Goal: Task Accomplishment & Management: Manage account settings

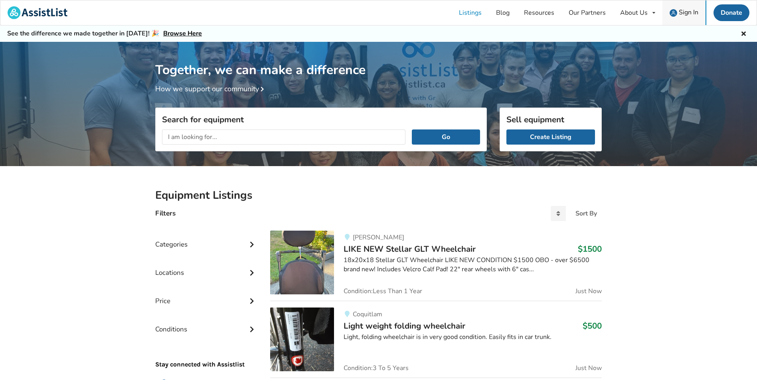
click at [691, 15] on span "Sign In" at bounding box center [688, 12] width 20 height 9
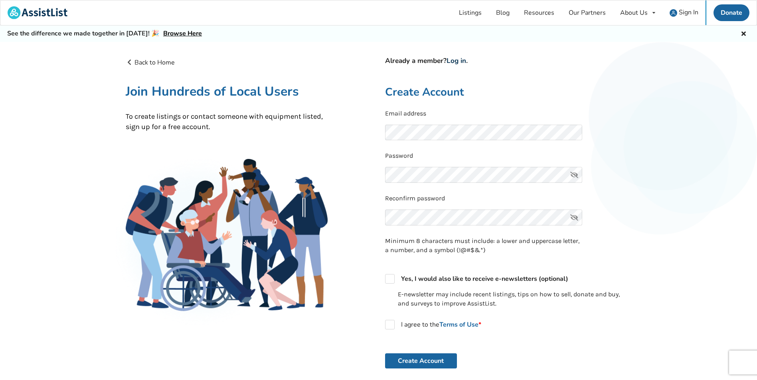
click at [462, 61] on link "Log in" at bounding box center [456, 60] width 20 height 9
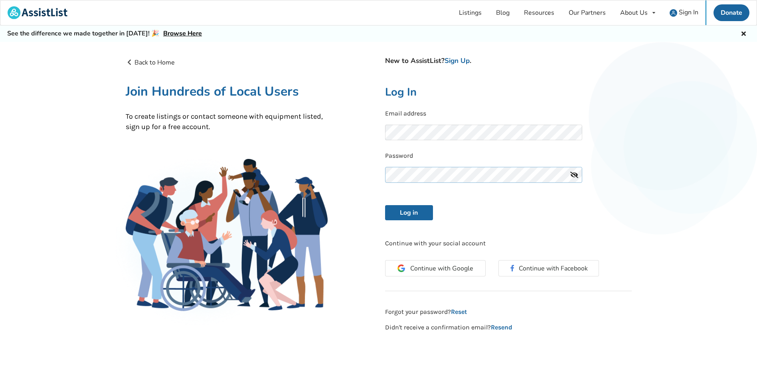
click at [385, 205] on button "Log in" at bounding box center [409, 212] width 48 height 15
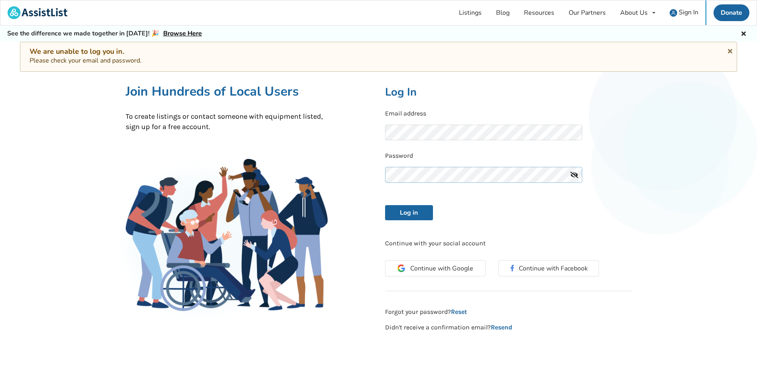
click at [385, 205] on button "Log in" at bounding box center [409, 212] width 48 height 15
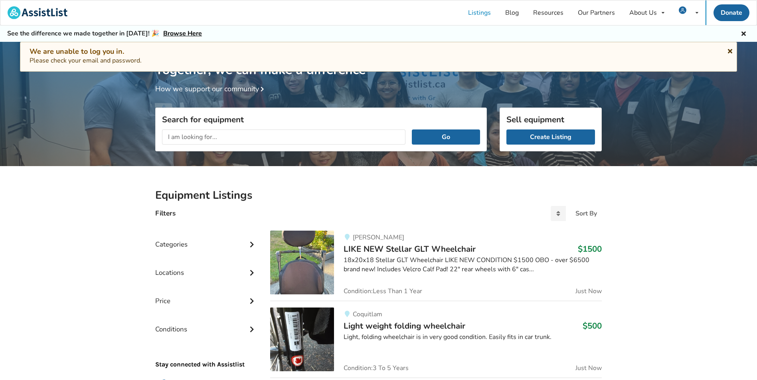
click at [729, 49] on icon at bounding box center [730, 50] width 8 height 6
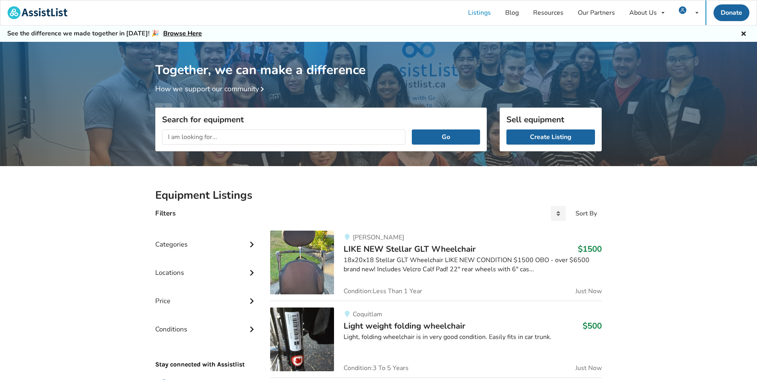
click at [744, 33] on icon at bounding box center [743, 33] width 8 height 6
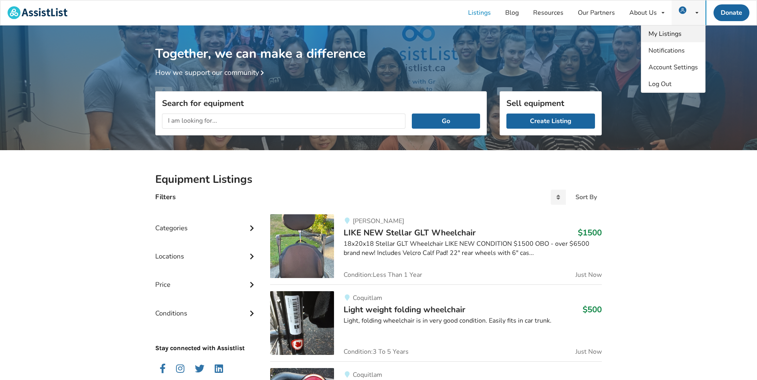
click at [663, 35] on span "My Listings" at bounding box center [664, 34] width 33 height 9
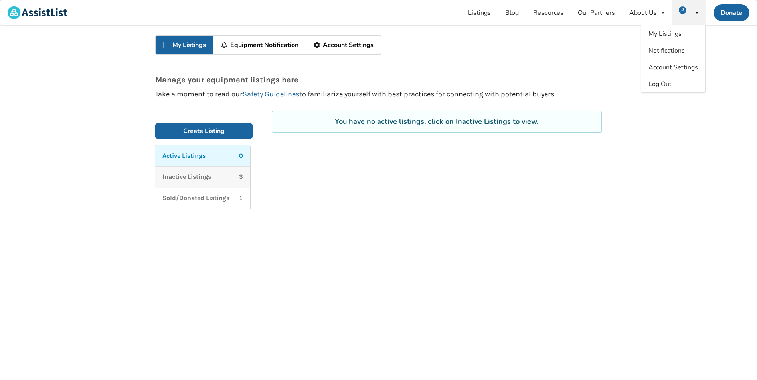
click at [197, 177] on p "Inactive Listings" at bounding box center [186, 177] width 49 height 9
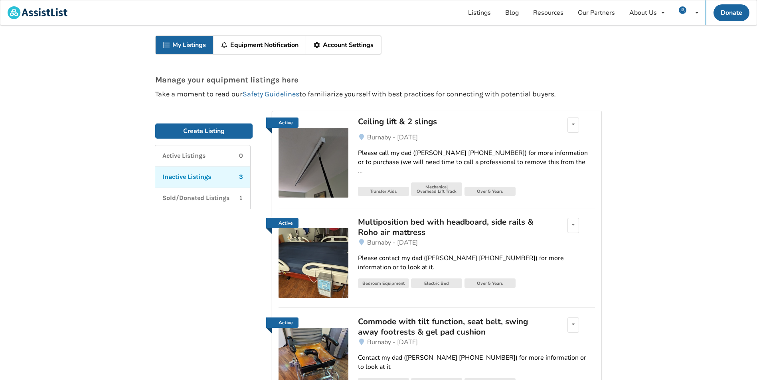
scroll to position [40, 0]
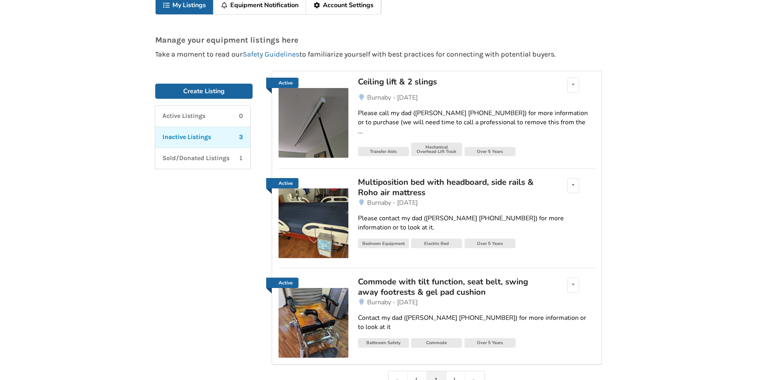
click at [325, 322] on img at bounding box center [313, 323] width 70 height 70
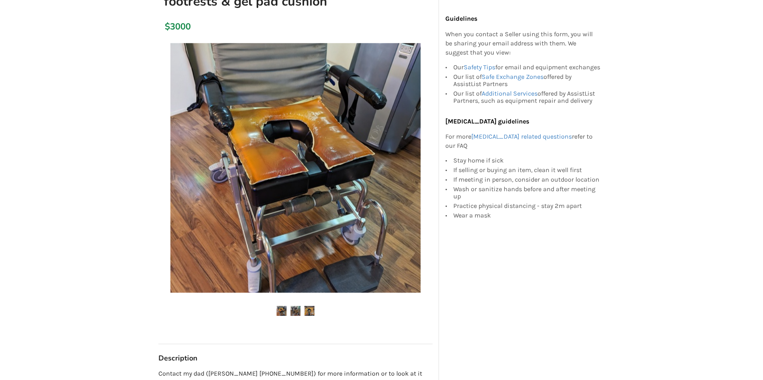
scroll to position [120, 0]
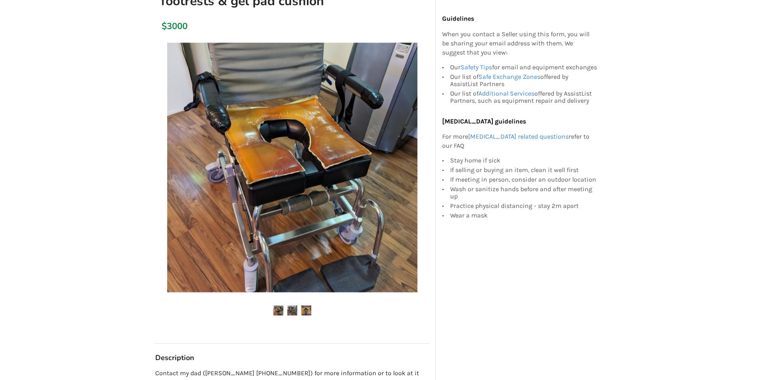
click at [249, 226] on img at bounding box center [292, 168] width 250 height 250
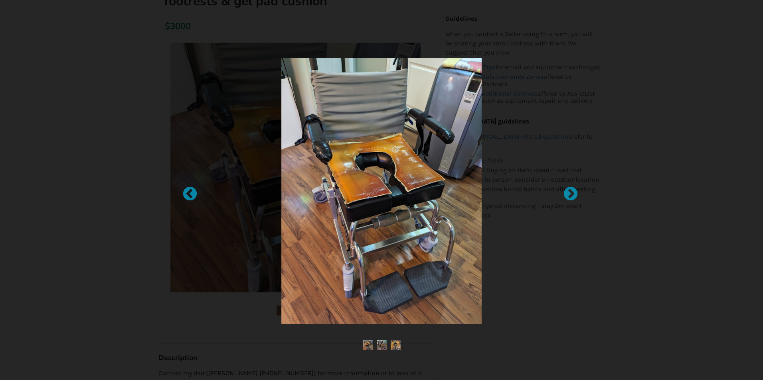
click at [378, 177] on img at bounding box center [381, 191] width 201 height 266
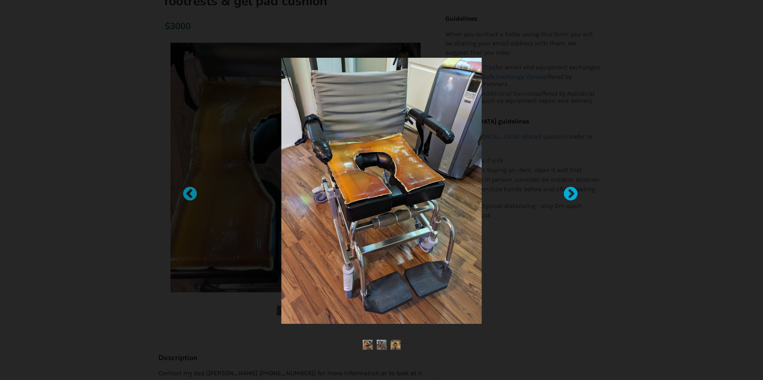
click at [570, 194] on div at bounding box center [566, 190] width 8 height 8
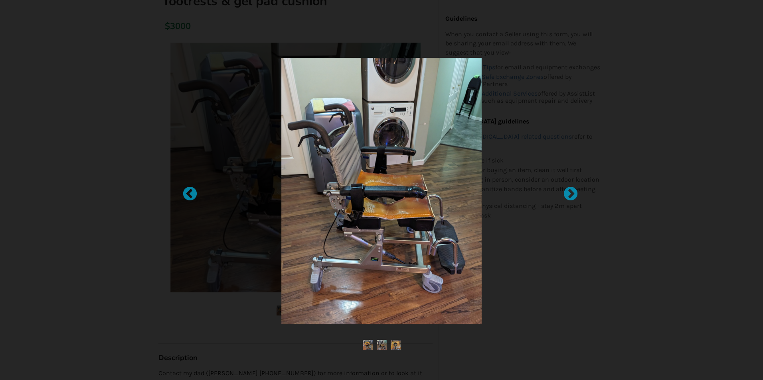
click at [394, 345] on img at bounding box center [395, 345] width 10 height 10
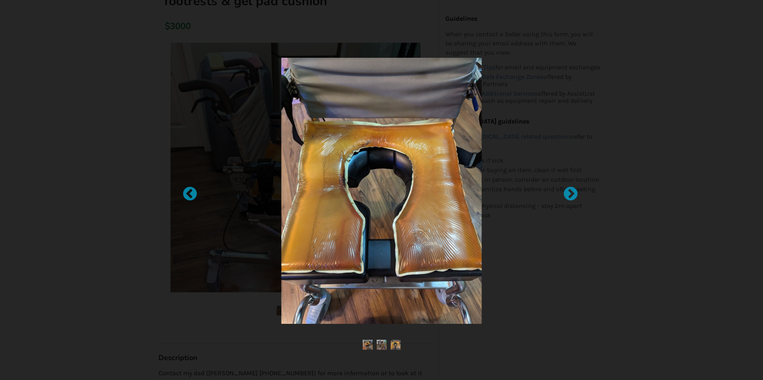
click at [381, 344] on img at bounding box center [381, 345] width 10 height 10
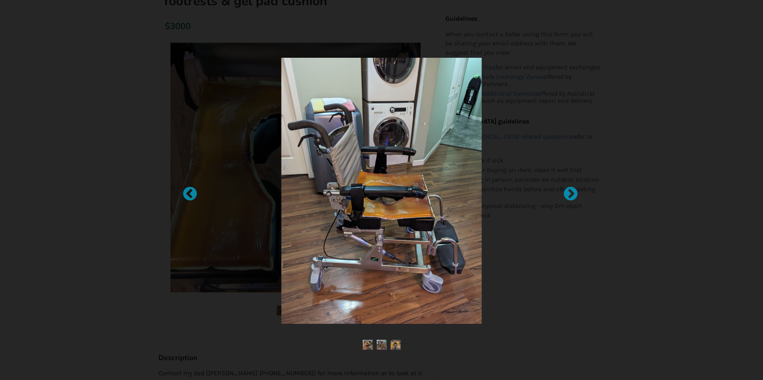
click at [398, 183] on img at bounding box center [381, 191] width 201 height 266
click at [570, 194] on div at bounding box center [566, 190] width 8 height 8
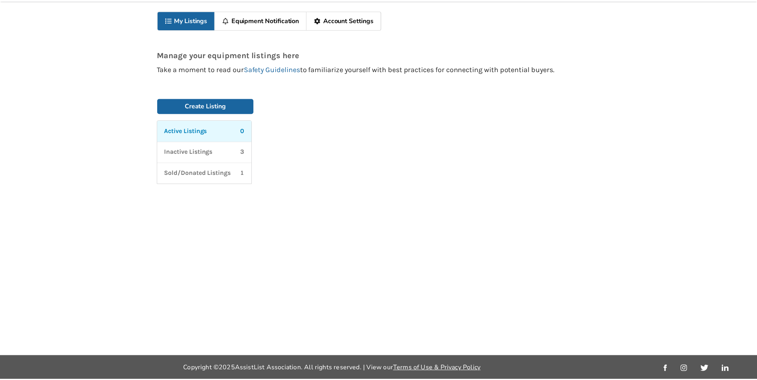
scroll to position [26, 0]
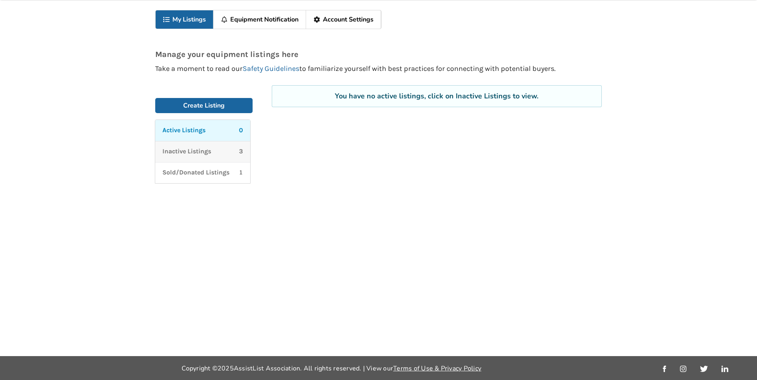
click at [181, 156] on link "Inactive Listings 3" at bounding box center [202, 151] width 95 height 21
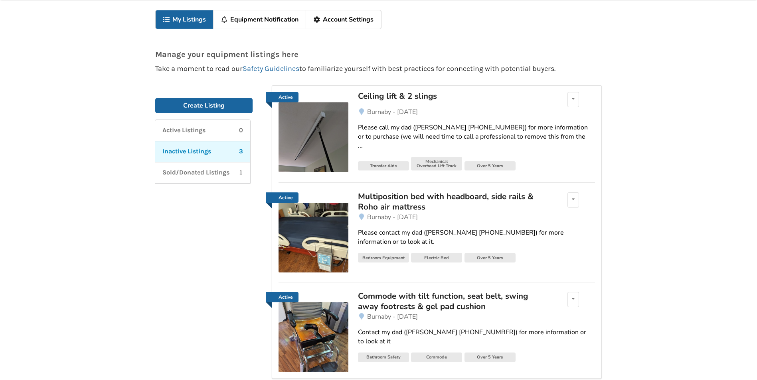
scroll to position [87, 0]
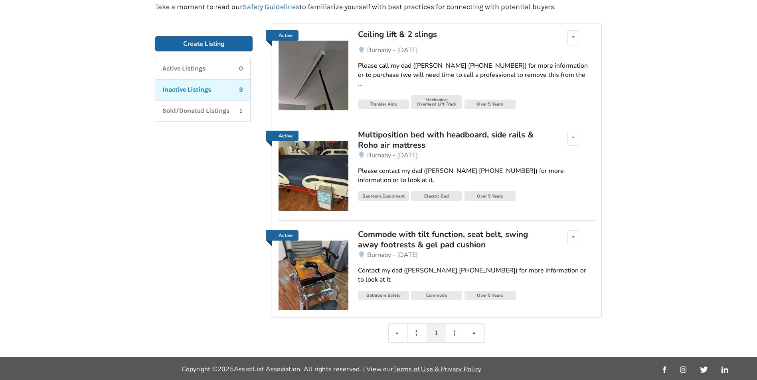
click at [313, 173] on img at bounding box center [313, 176] width 70 height 70
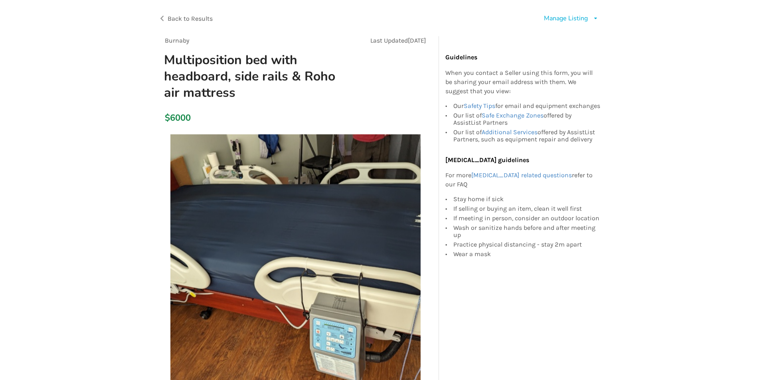
scroll to position [40, 0]
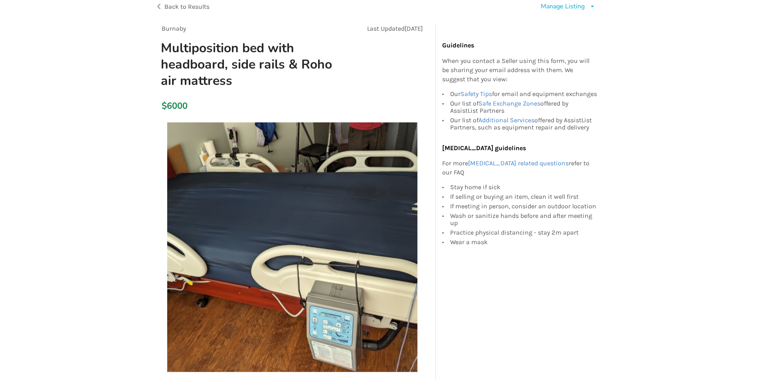
click at [312, 175] on img at bounding box center [292, 247] width 250 height 250
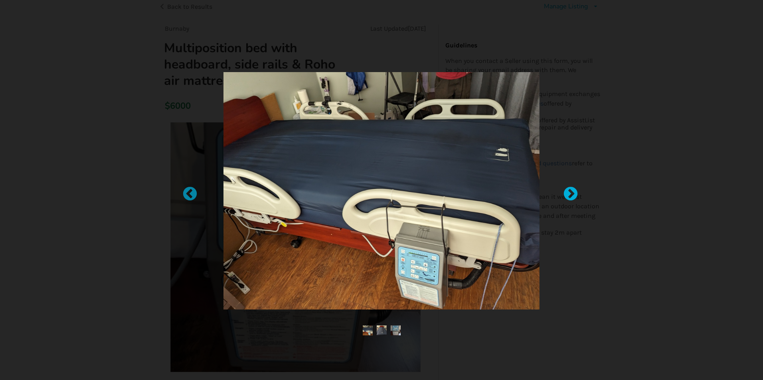
click at [570, 192] on div at bounding box center [566, 190] width 8 height 8
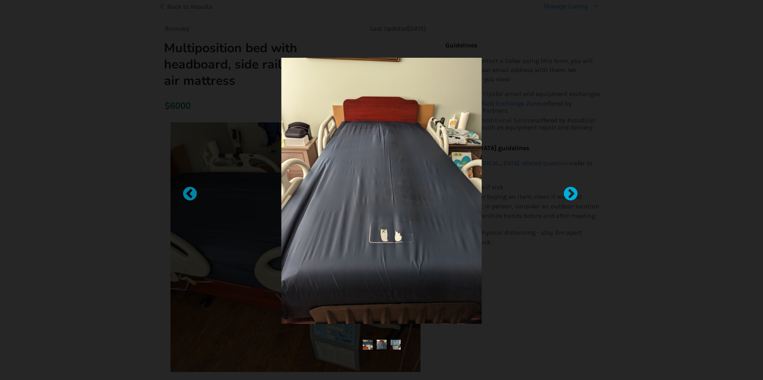
click at [570, 193] on div at bounding box center [566, 190] width 8 height 8
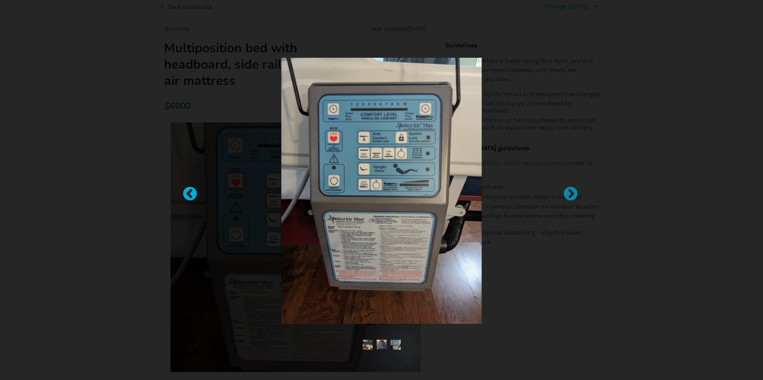
click at [189, 194] on div at bounding box center [186, 190] width 8 height 8
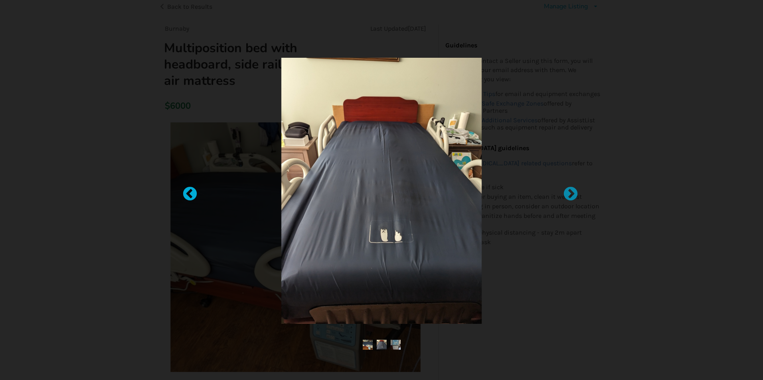
click at [189, 194] on div at bounding box center [186, 190] width 8 height 8
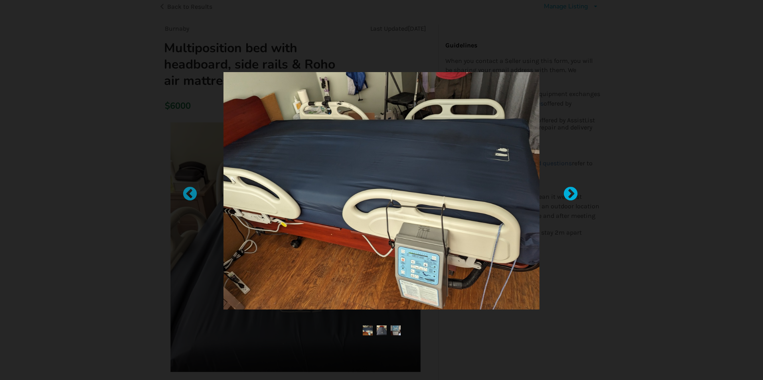
click at [570, 194] on div at bounding box center [566, 190] width 8 height 8
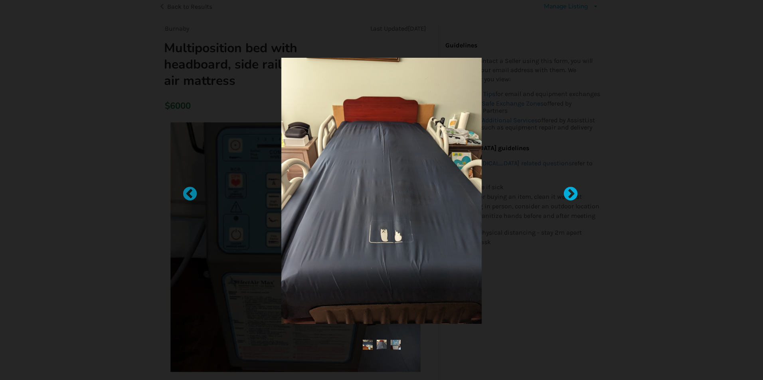
click at [570, 194] on div at bounding box center [566, 190] width 8 height 8
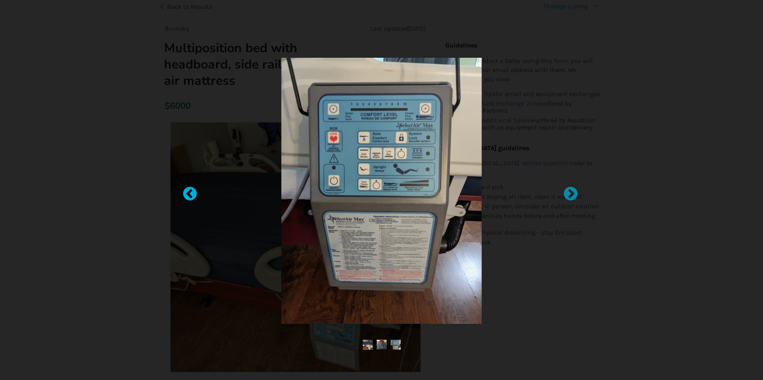
click at [190, 192] on div at bounding box center [186, 190] width 8 height 8
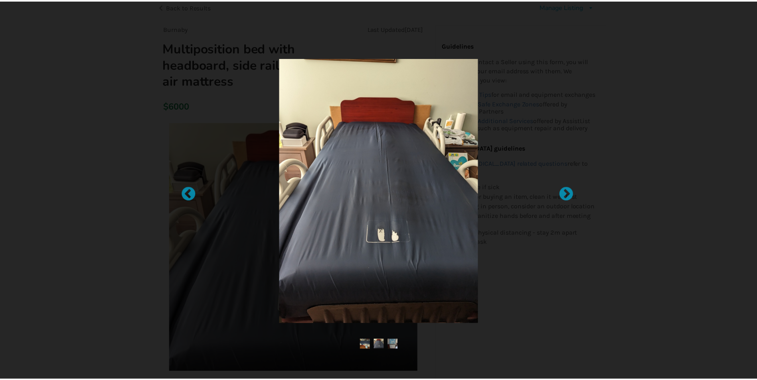
scroll to position [26, 0]
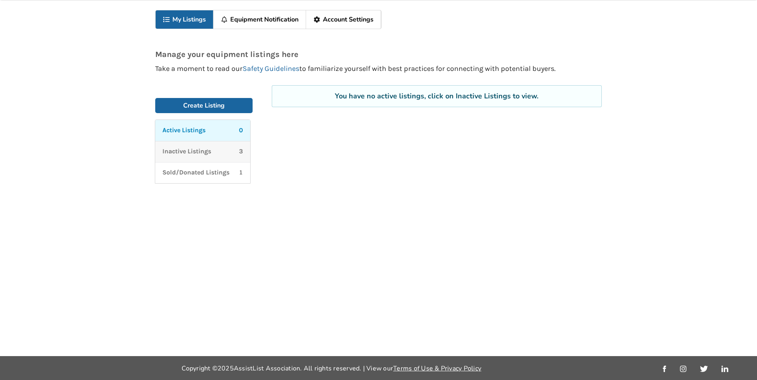
click at [217, 152] on div "Inactive Listings 3" at bounding box center [202, 151] width 81 height 9
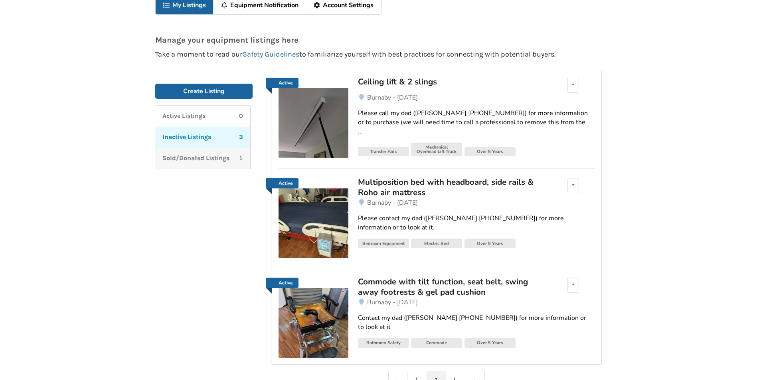
click at [214, 160] on p "Sold/Donated Listings" at bounding box center [195, 158] width 67 height 9
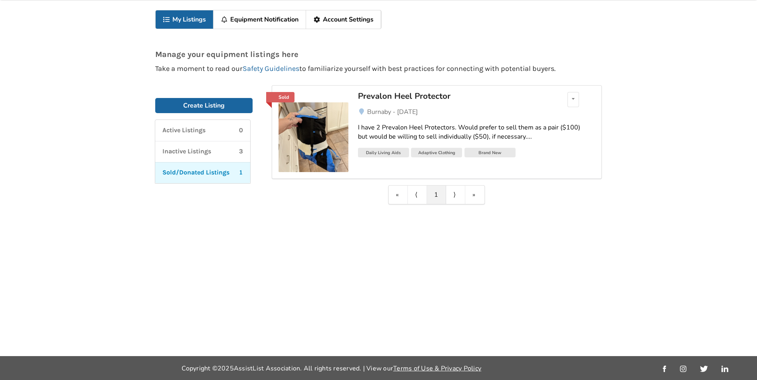
scroll to position [26, 0]
click at [201, 150] on p "Inactive Listings" at bounding box center [186, 151] width 49 height 9
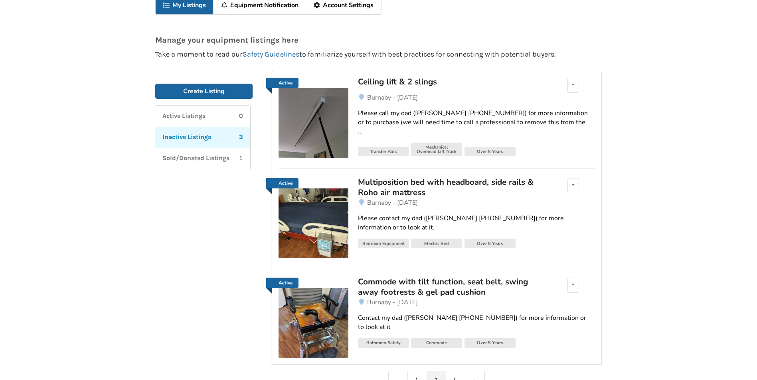
click at [309, 127] on img at bounding box center [313, 123] width 70 height 70
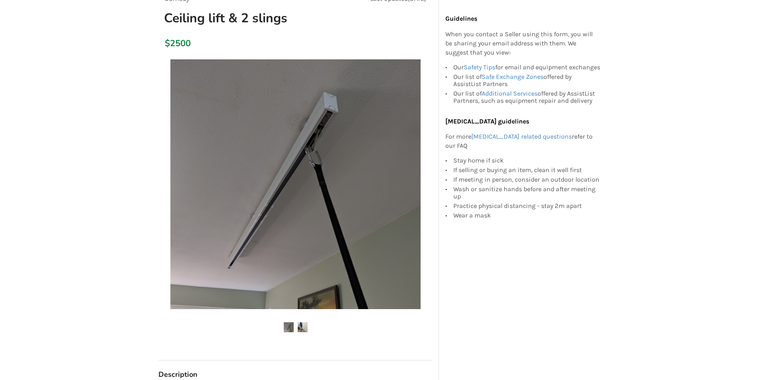
scroll to position [40, 0]
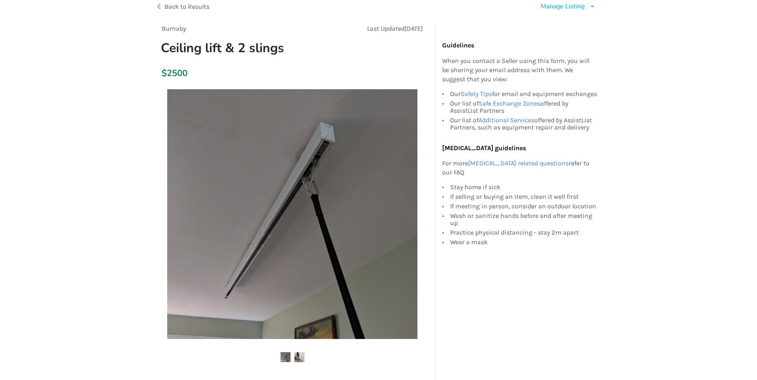
click at [306, 177] on img at bounding box center [292, 214] width 250 height 250
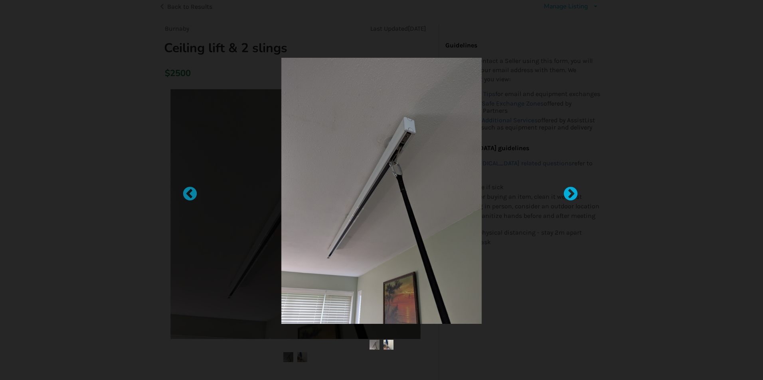
click at [570, 194] on div at bounding box center [566, 190] width 8 height 8
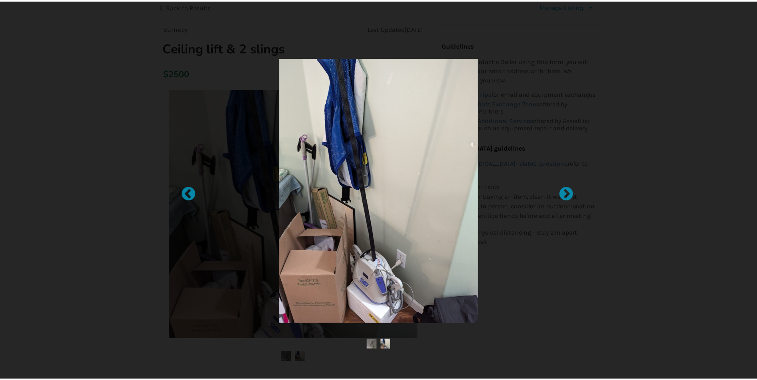
scroll to position [26, 0]
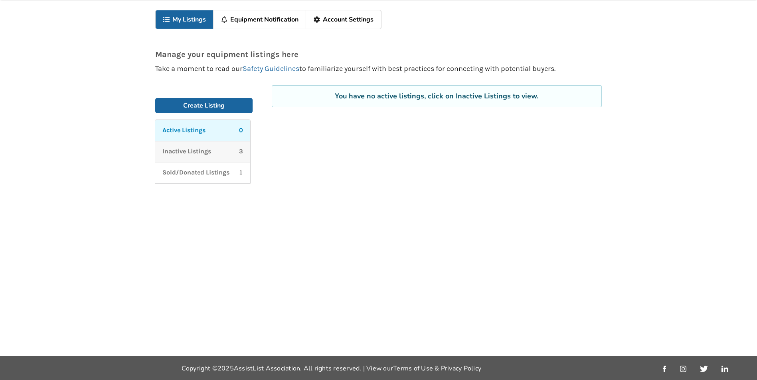
click at [213, 157] on link "Inactive Listings 3" at bounding box center [202, 151] width 95 height 21
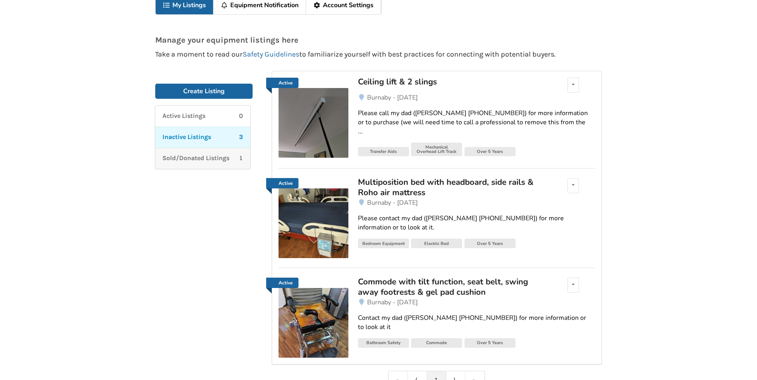
scroll to position [0, 0]
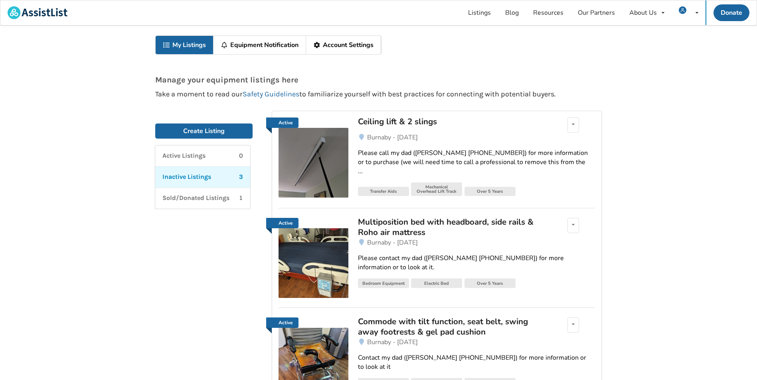
click at [239, 45] on link "Equipment Notification" at bounding box center [259, 45] width 93 height 18
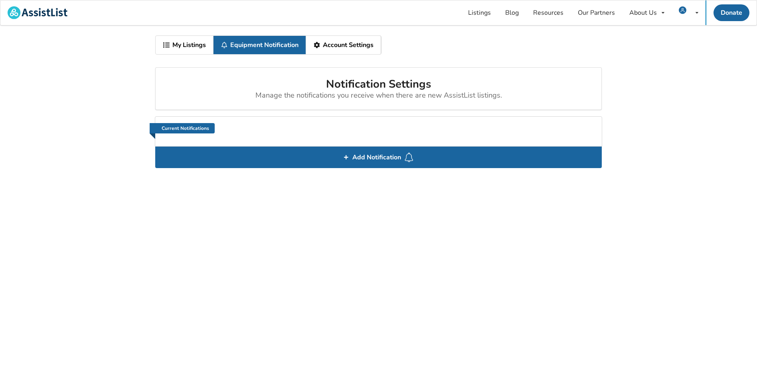
click at [339, 39] on link "Account Settings" at bounding box center [343, 45] width 75 height 18
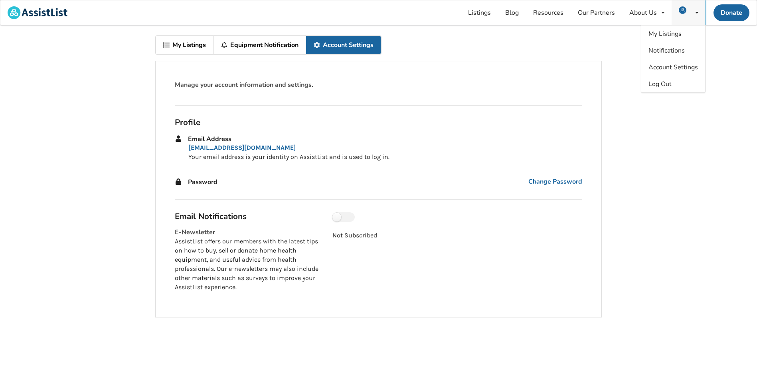
click at [683, 11] on img at bounding box center [682, 10] width 8 height 8
click at [672, 82] on div "Log Out" at bounding box center [673, 84] width 64 height 17
